Goal: Find specific fact: Find specific fact

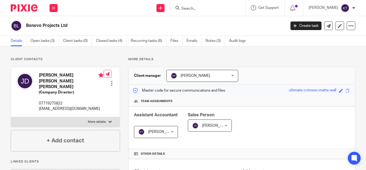
click at [203, 7] on input "Search" at bounding box center [205, 8] width 48 height 5
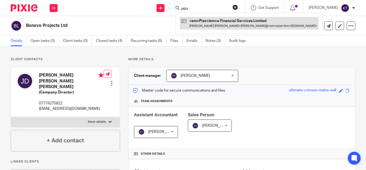
type input "pizz"
click at [212, 23] on link at bounding box center [249, 23] width 139 height 12
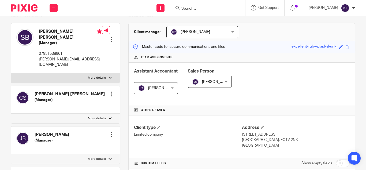
scroll to position [43, 0]
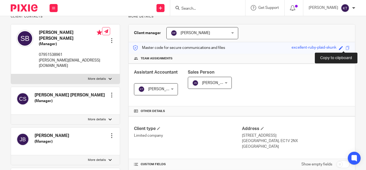
click at [346, 46] on span at bounding box center [348, 48] width 4 height 4
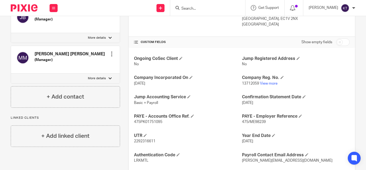
scroll to position [165, 0]
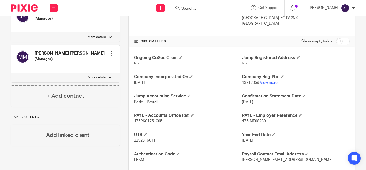
click at [263, 122] on p "475/ME98239" at bounding box center [296, 120] width 108 height 5
drag, startPoint x: 163, startPoint y: 121, endPoint x: 124, endPoint y: 124, distance: 39.8
click at [124, 124] on div "More details Client manager [PERSON_NAME] [PERSON_NAME] A Abinandhana P.K [PERS…" at bounding box center [237, 41] width 235 height 298
copy span "475PK01751095"
